Goal: Transaction & Acquisition: Purchase product/service

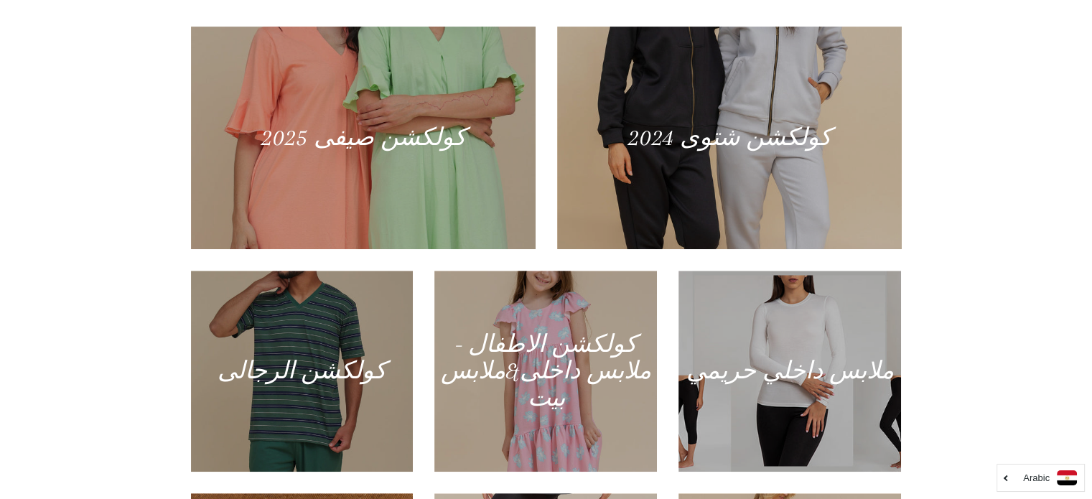
scroll to position [644, 0]
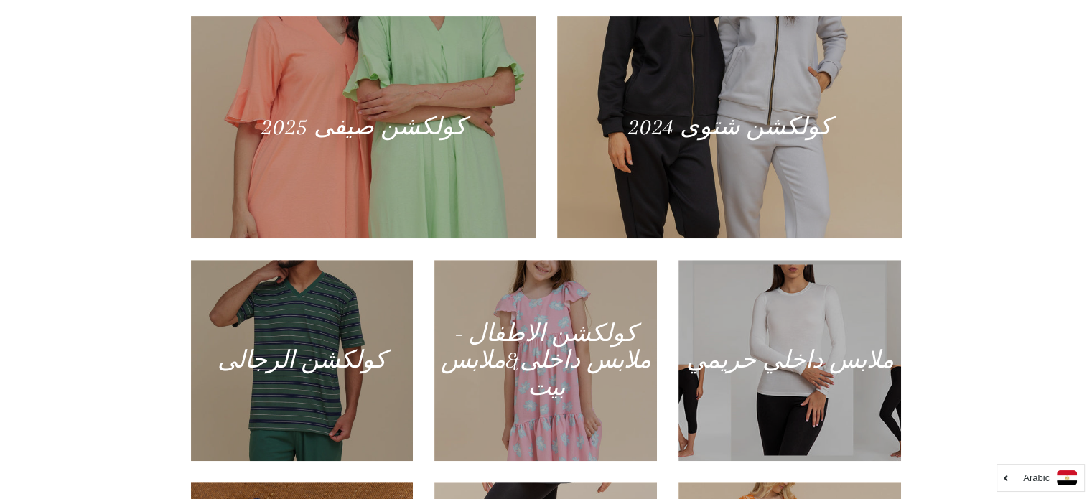
click at [1091, 62] on div "منتجاتنا كولكشن صيفى 2025 كولكشن شتوى 2024 كولكشن الرجالى" at bounding box center [546, 312] width 1092 height 785
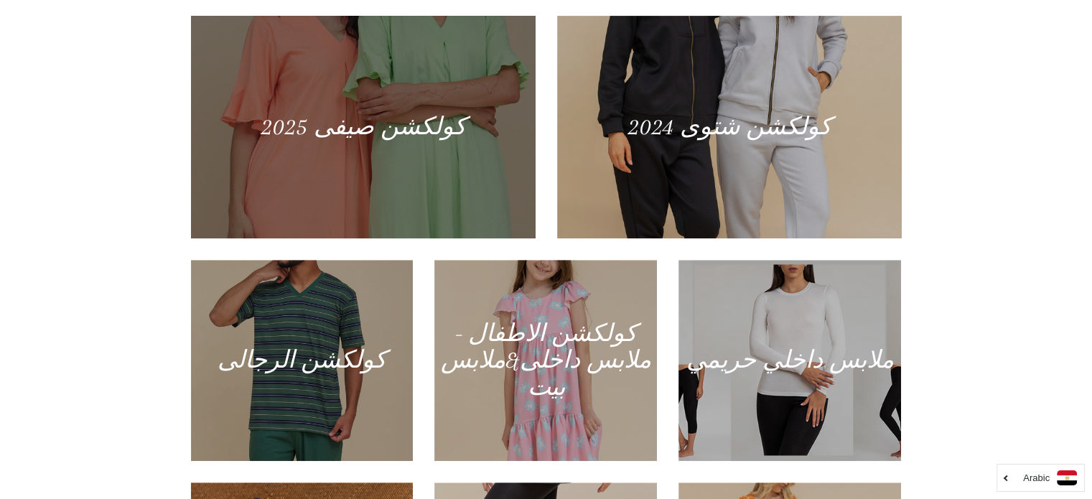
click at [379, 129] on div at bounding box center [362, 126] width 355 height 229
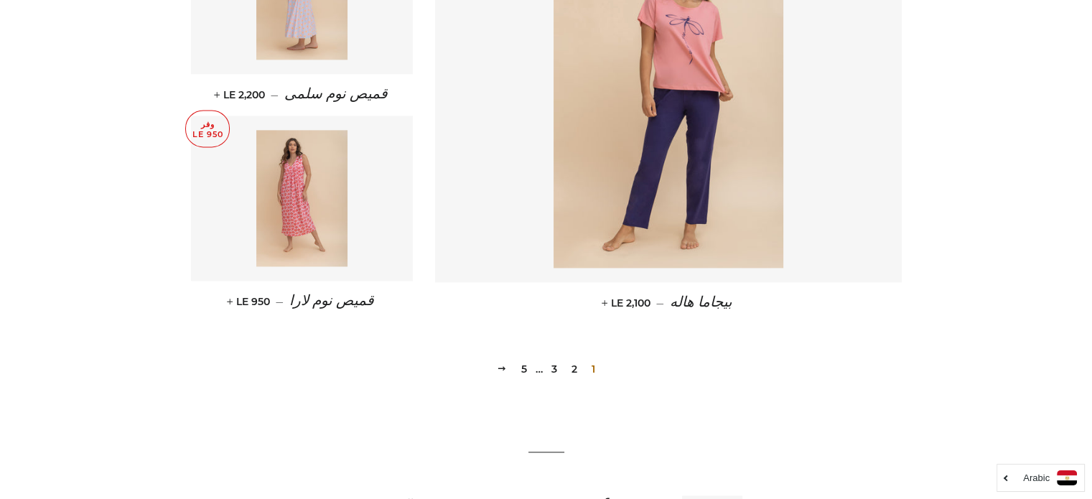
scroll to position [1952, 0]
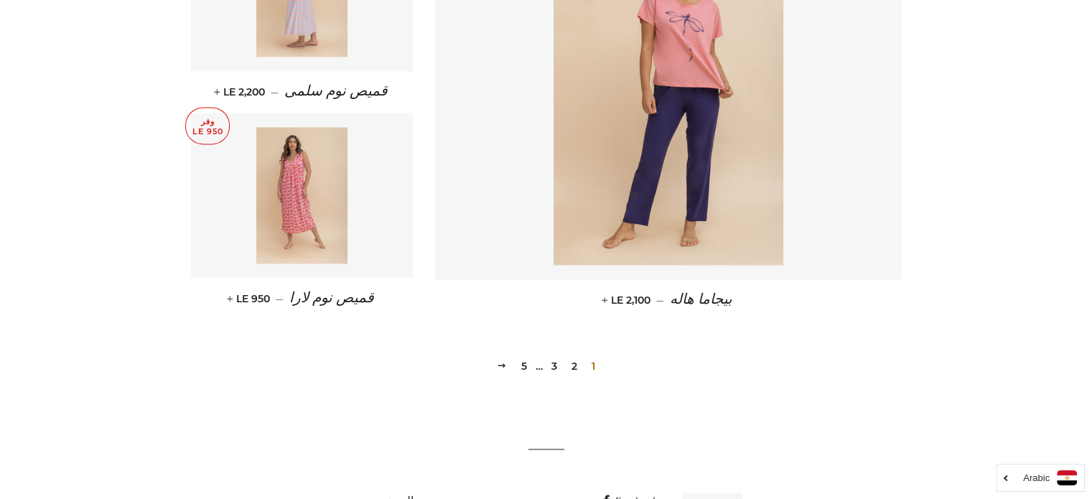
click at [578, 364] on link "2" at bounding box center [574, 367] width 17 height 22
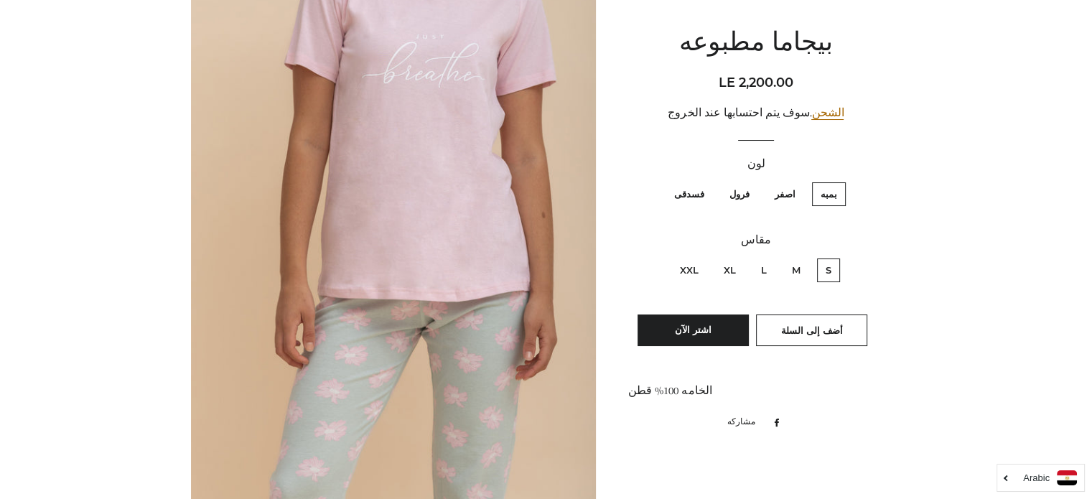
scroll to position [577, 0]
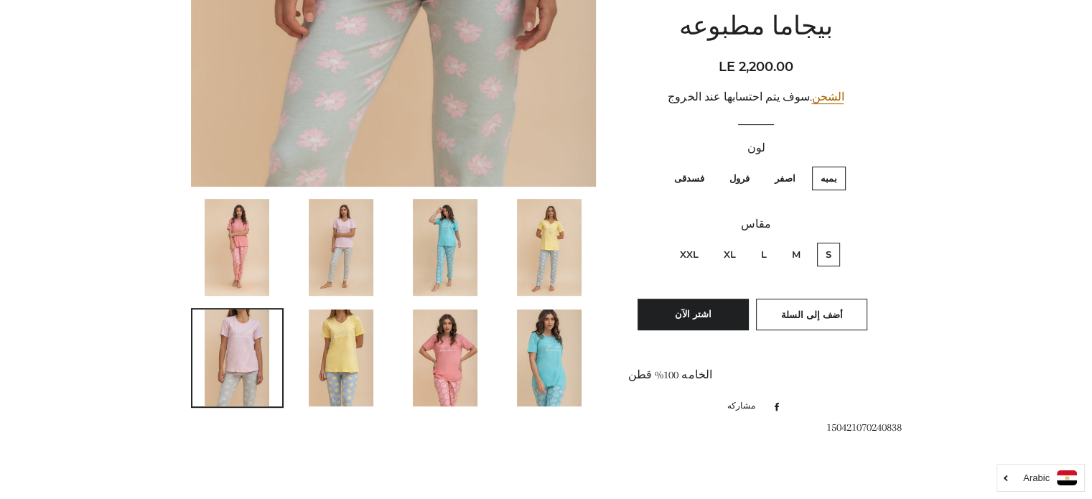
click at [224, 235] on img at bounding box center [237, 247] width 65 height 97
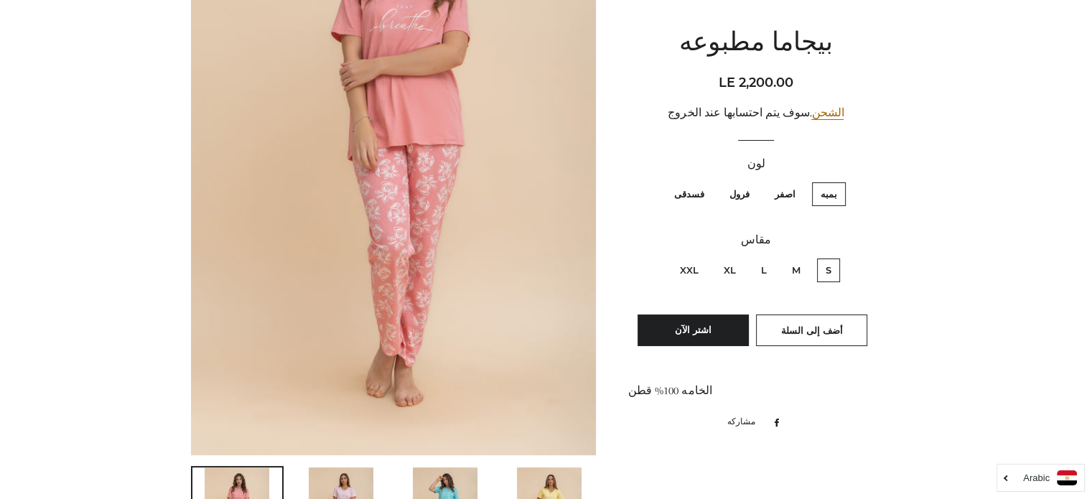
scroll to position [394, 0]
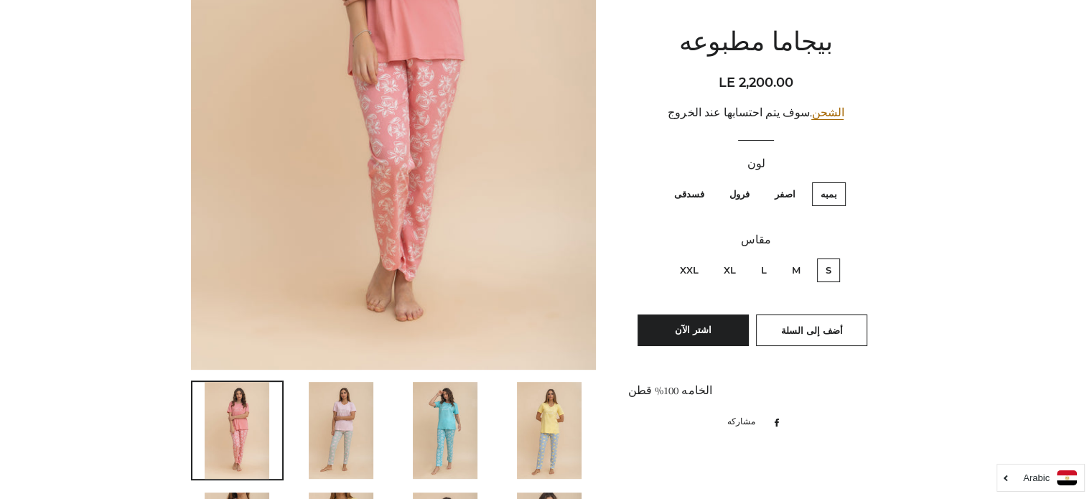
click at [339, 422] on img at bounding box center [341, 430] width 65 height 97
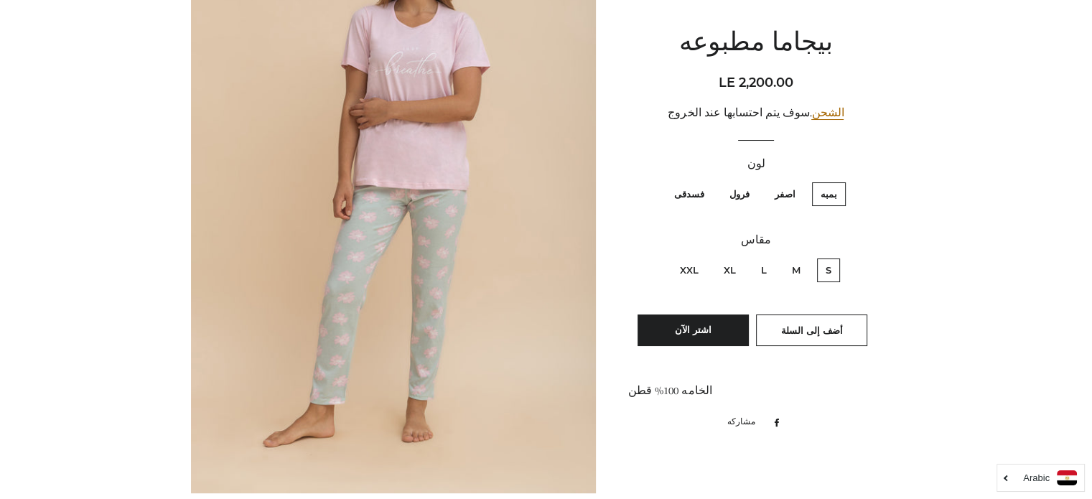
scroll to position [318, 0]
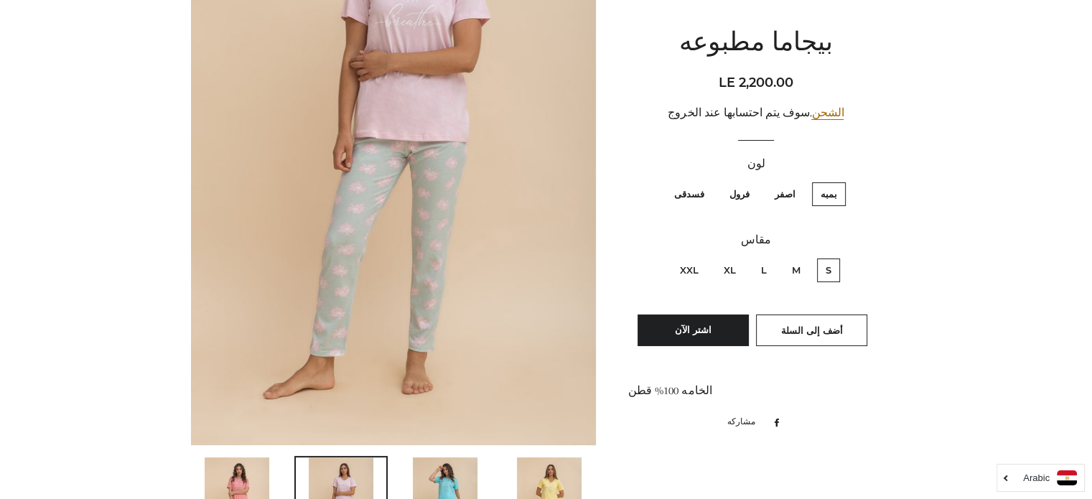
click at [442, 481] on img at bounding box center [445, 506] width 65 height 97
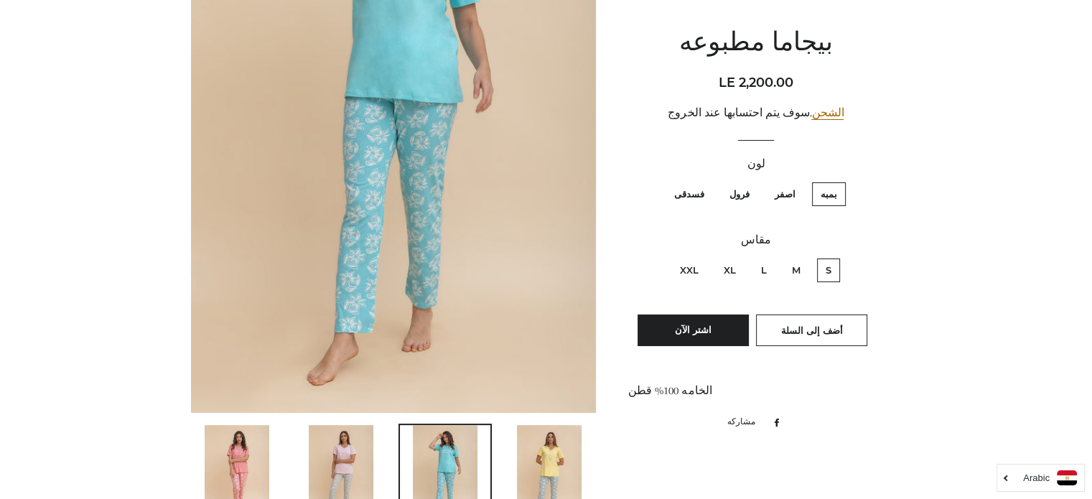
scroll to position [385, 0]
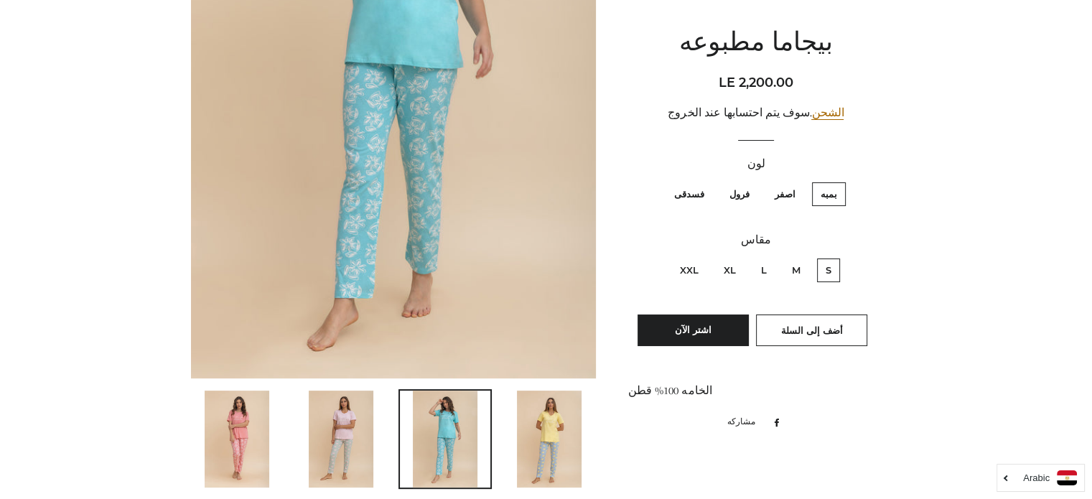
click at [1087, 211] on main at bounding box center [546, 457] width 1092 height 1490
click at [542, 447] on img at bounding box center [549, 439] width 65 height 97
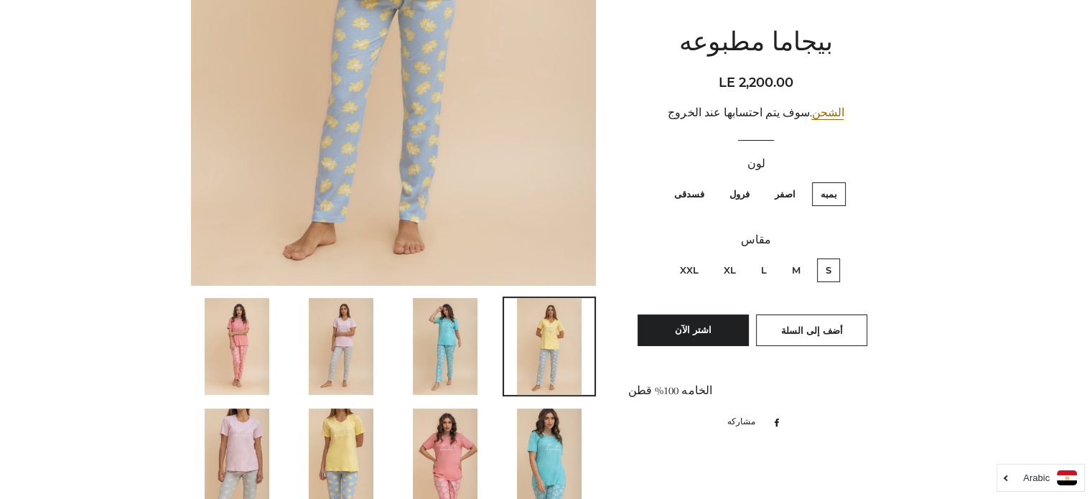
scroll to position [484, 0]
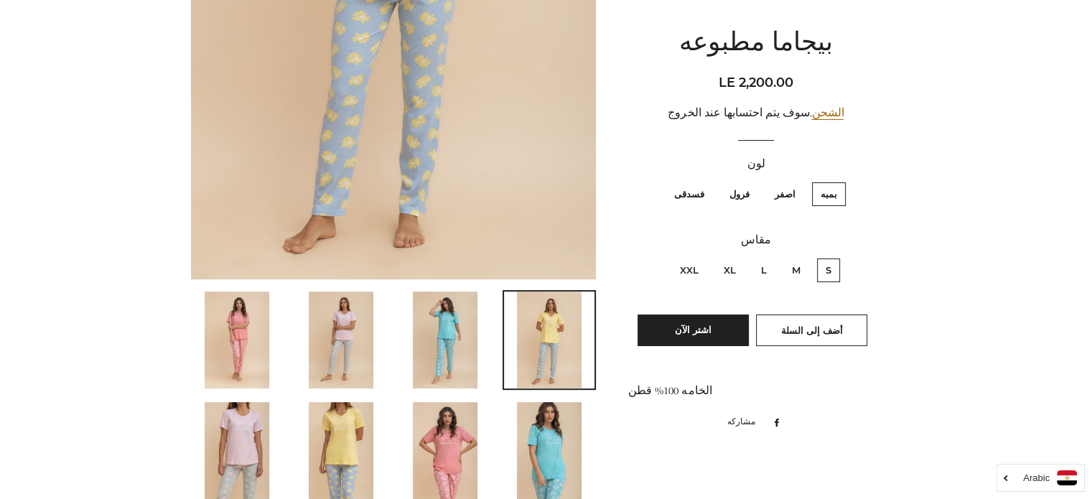
click at [241, 407] on img at bounding box center [237, 450] width 65 height 97
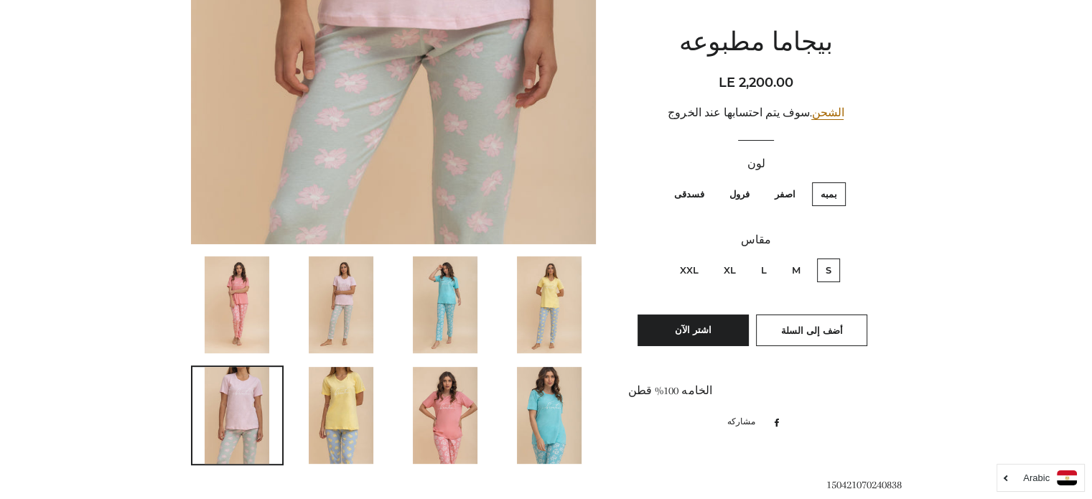
scroll to position [530, 0]
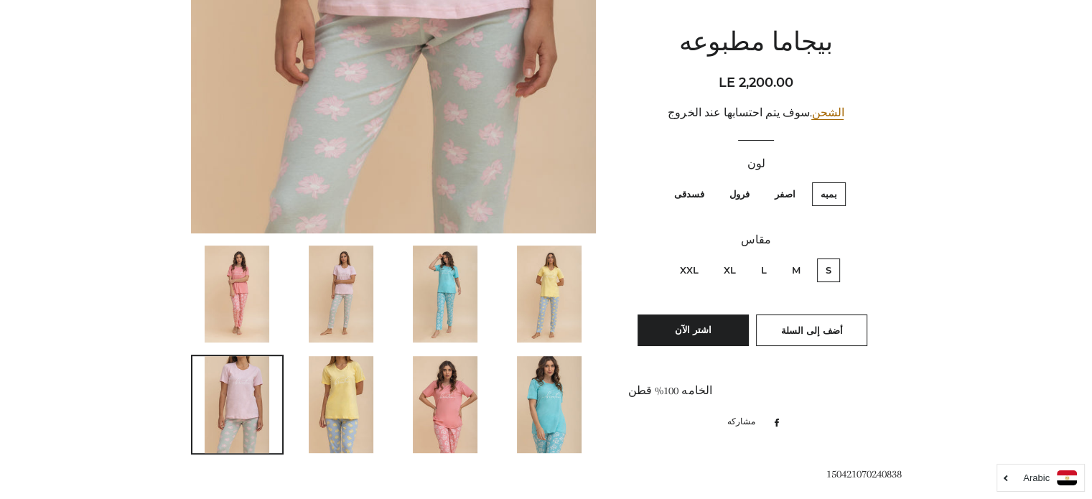
click at [345, 398] on img at bounding box center [341, 404] width 65 height 97
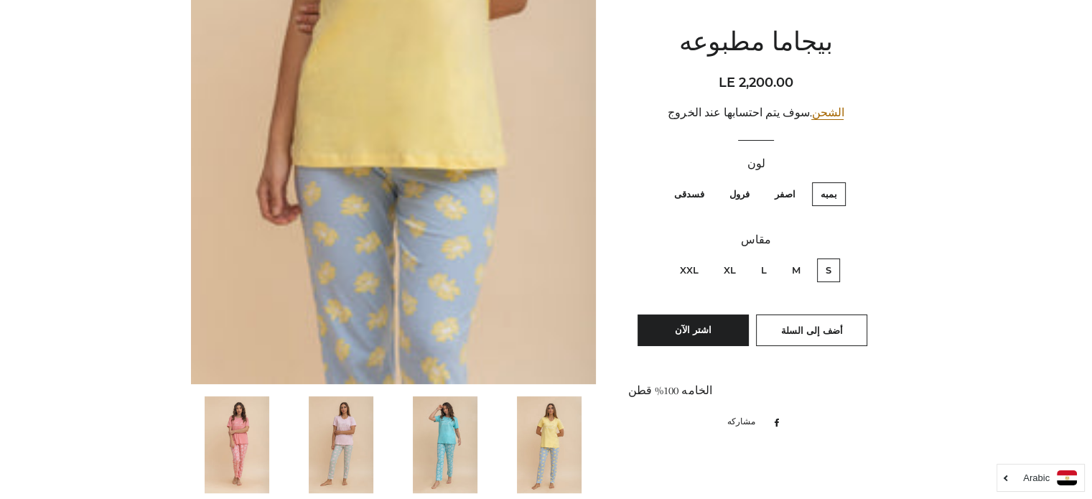
scroll to position [498, 0]
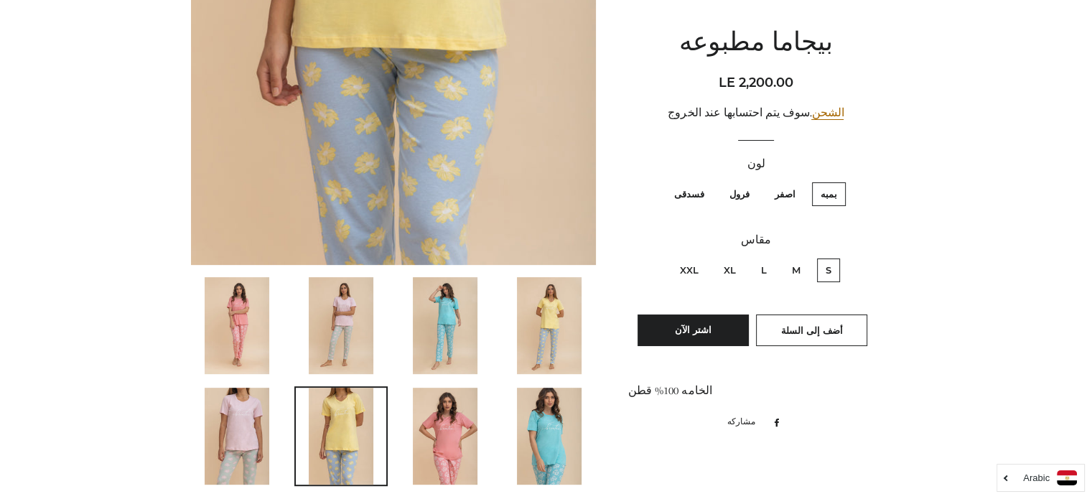
click at [437, 418] on img at bounding box center [445, 436] width 65 height 97
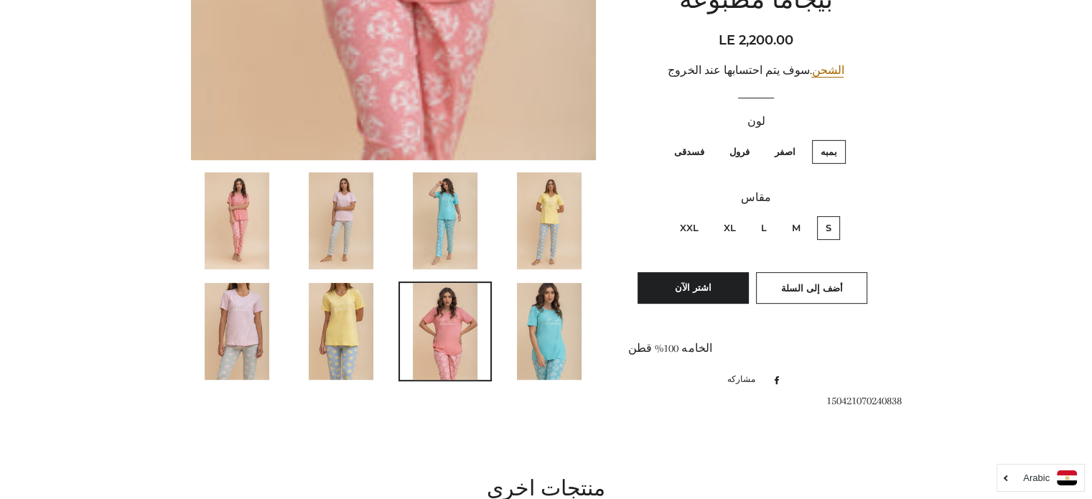
scroll to position [605, 0]
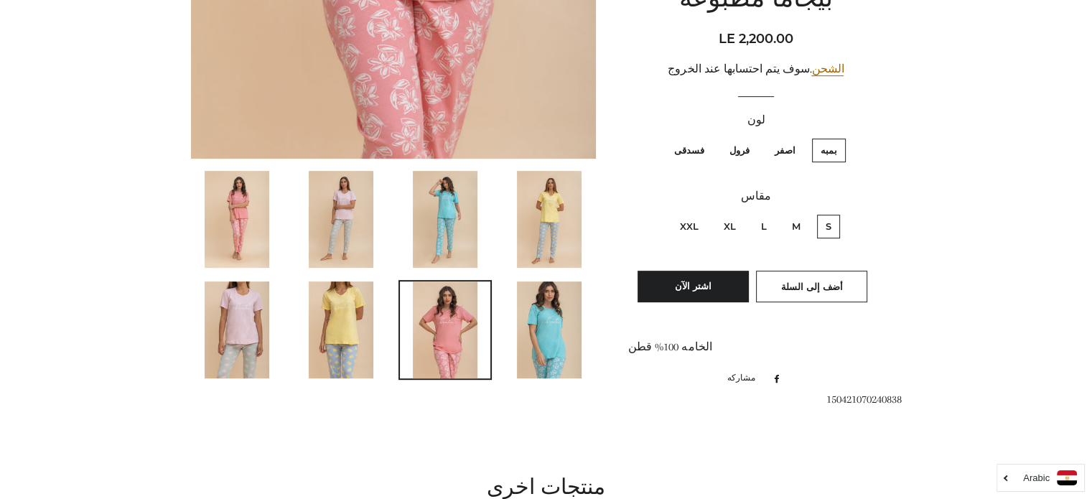
click at [542, 330] on img at bounding box center [549, 330] width 65 height 97
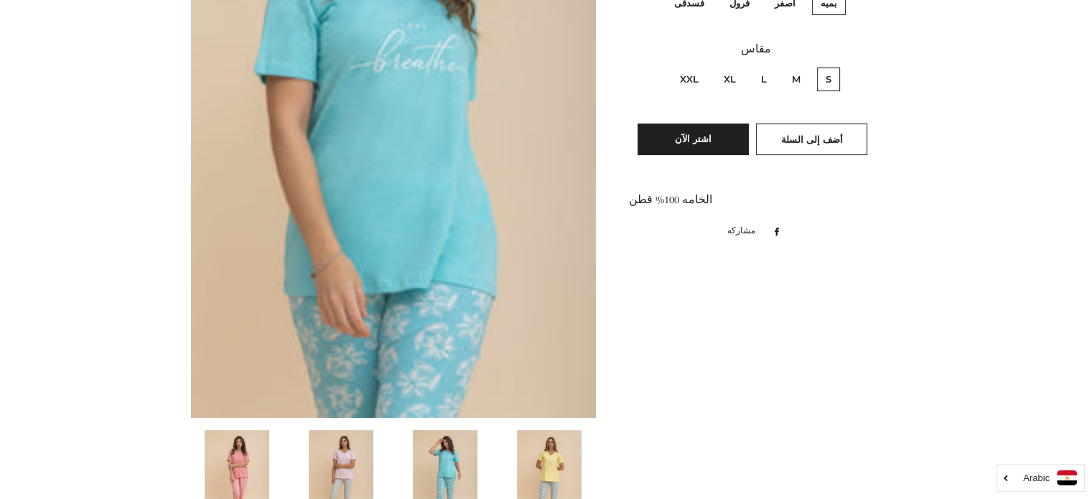
scroll to position [354, 0]
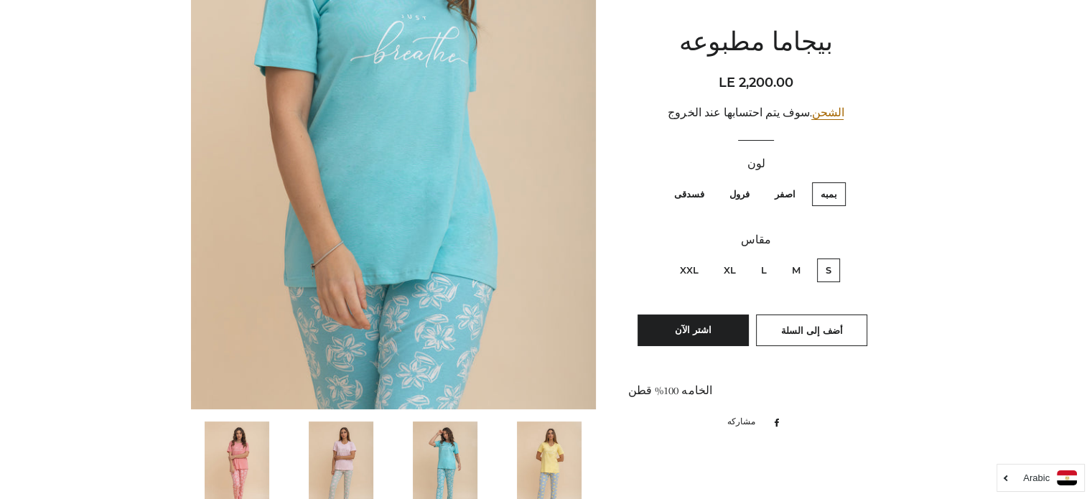
click at [698, 193] on label "فسدقى" at bounding box center [689, 194] width 47 height 24
click at [708, 181] on input "فسدقى" at bounding box center [708, 180] width 1 height 1
radio input "true"
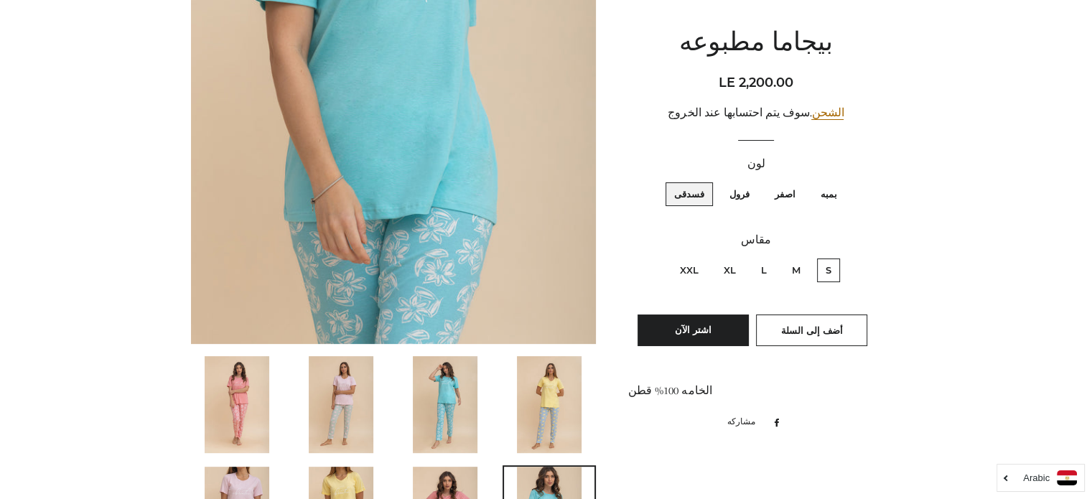
scroll to position [411, 0]
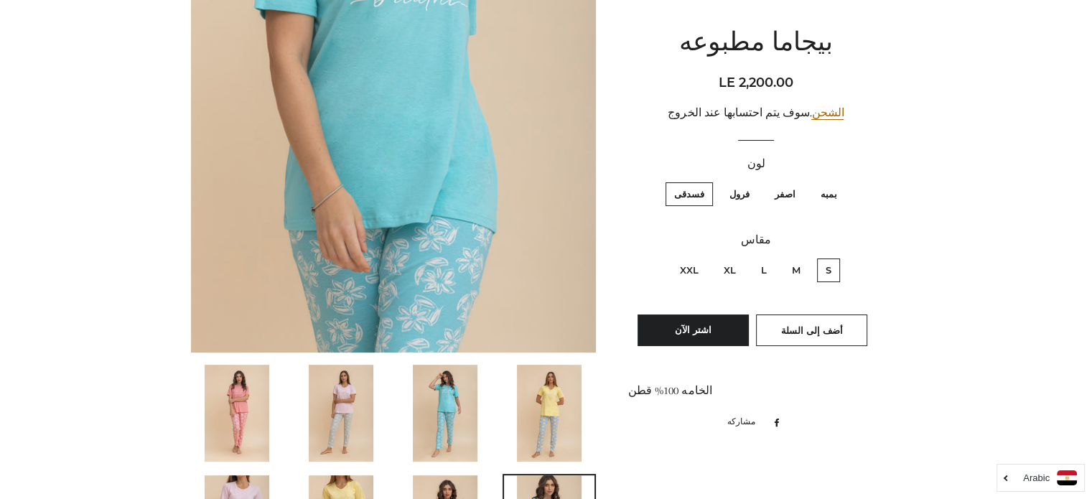
click at [1085, 226] on main at bounding box center [546, 431] width 1092 height 1490
click at [790, 260] on label "M" at bounding box center [797, 271] width 26 height 24
click at [804, 257] on input "M" at bounding box center [804, 256] width 1 height 1
radio input "true"
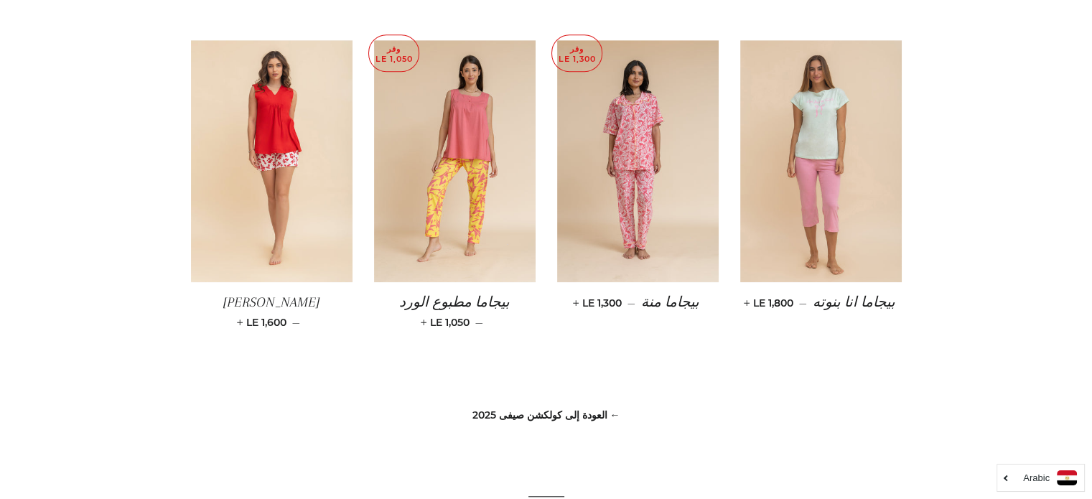
scroll to position [1103, 0]
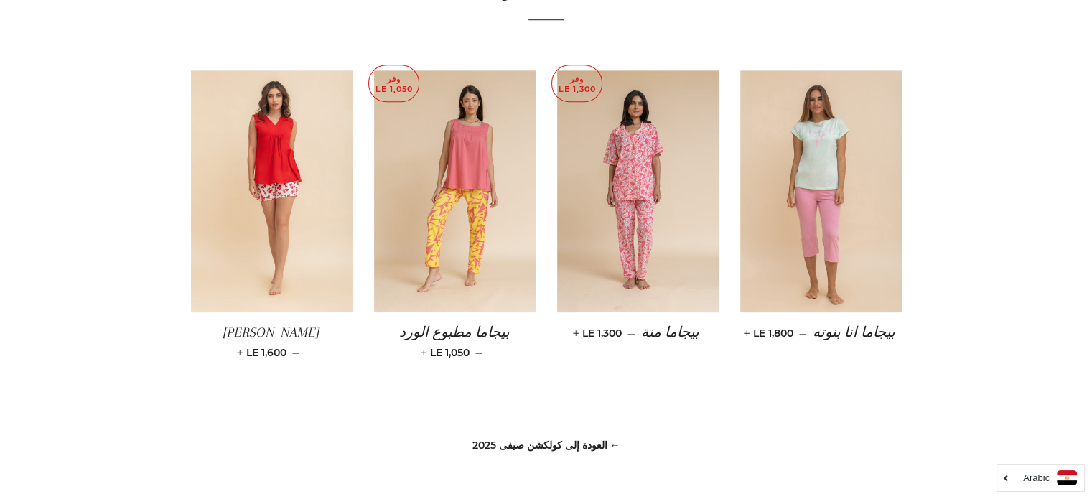
drag, startPoint x: 1085, startPoint y: 344, endPoint x: 1085, endPoint y: 156, distance: 188.2
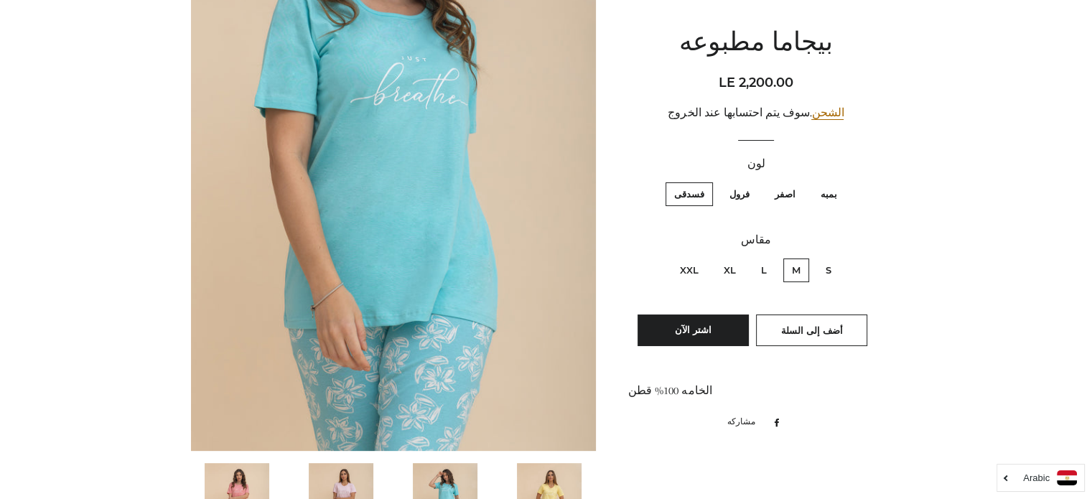
scroll to position [289, 0]
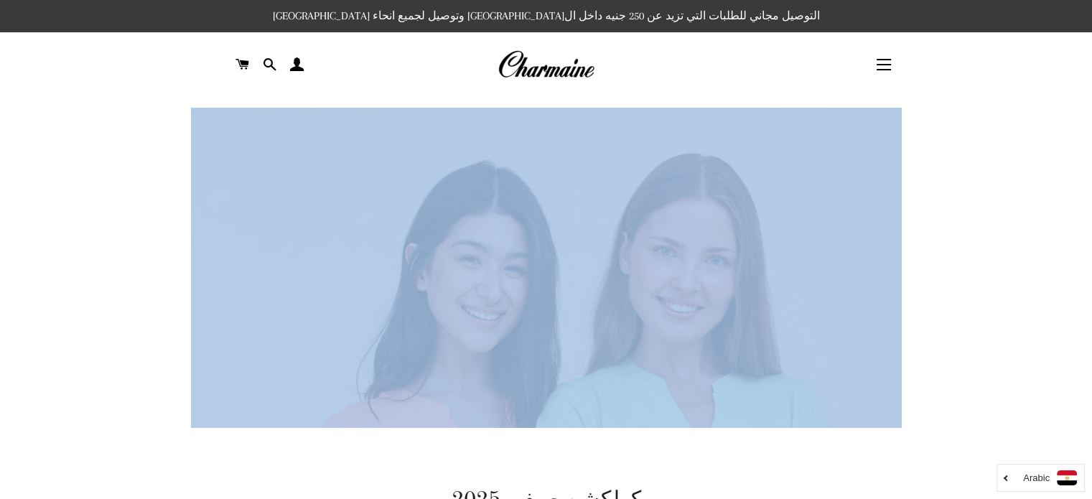
drag, startPoint x: 1090, startPoint y: 66, endPoint x: 1103, endPoint y: 123, distance: 58.0
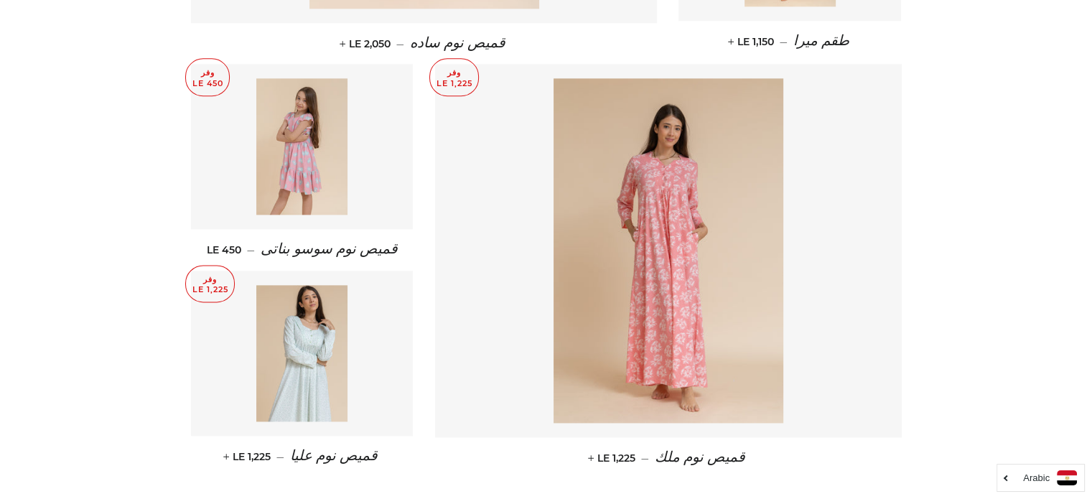
scroll to position [1800, 0]
